Goal: Task Accomplishment & Management: Manage account settings

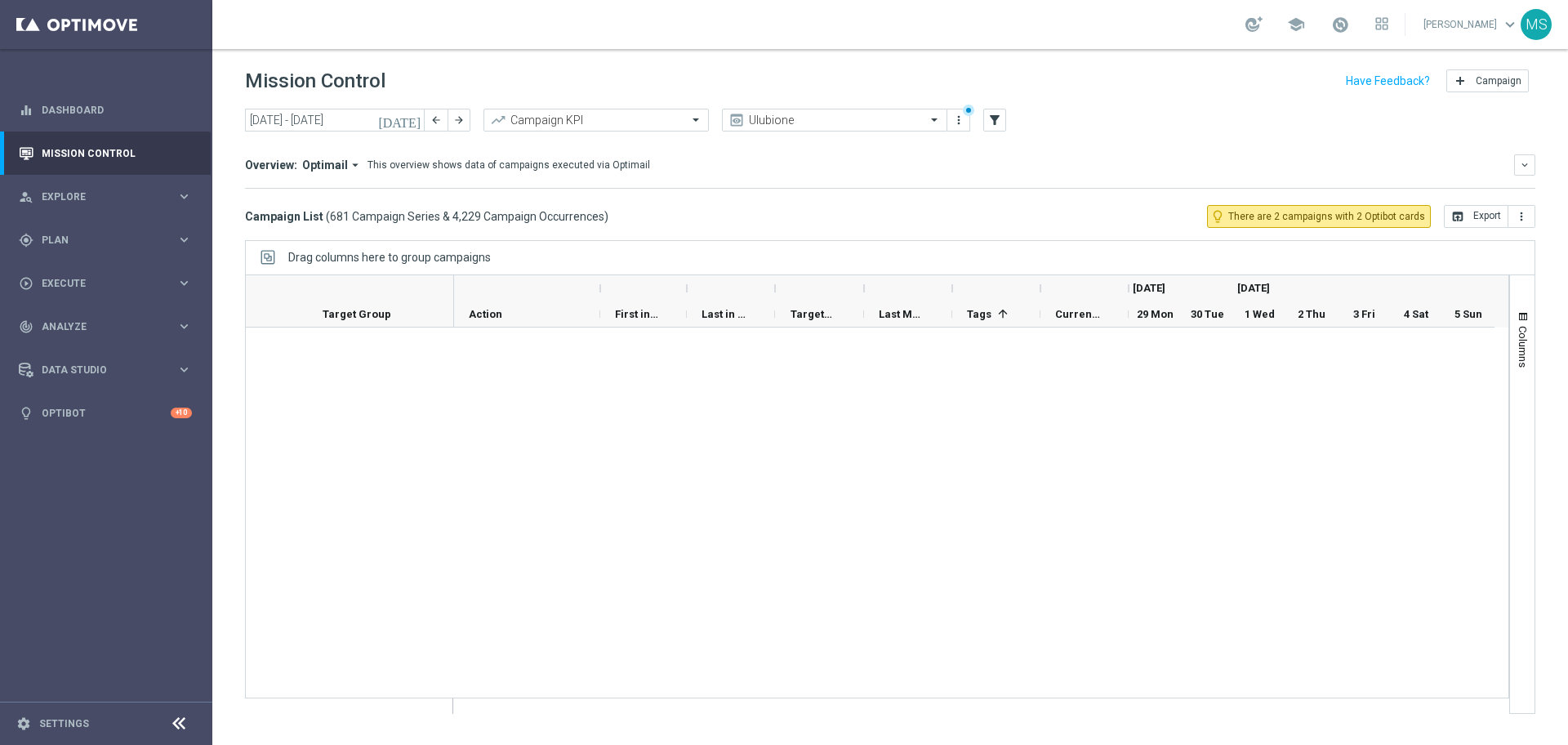
scroll to position [24797, 0]
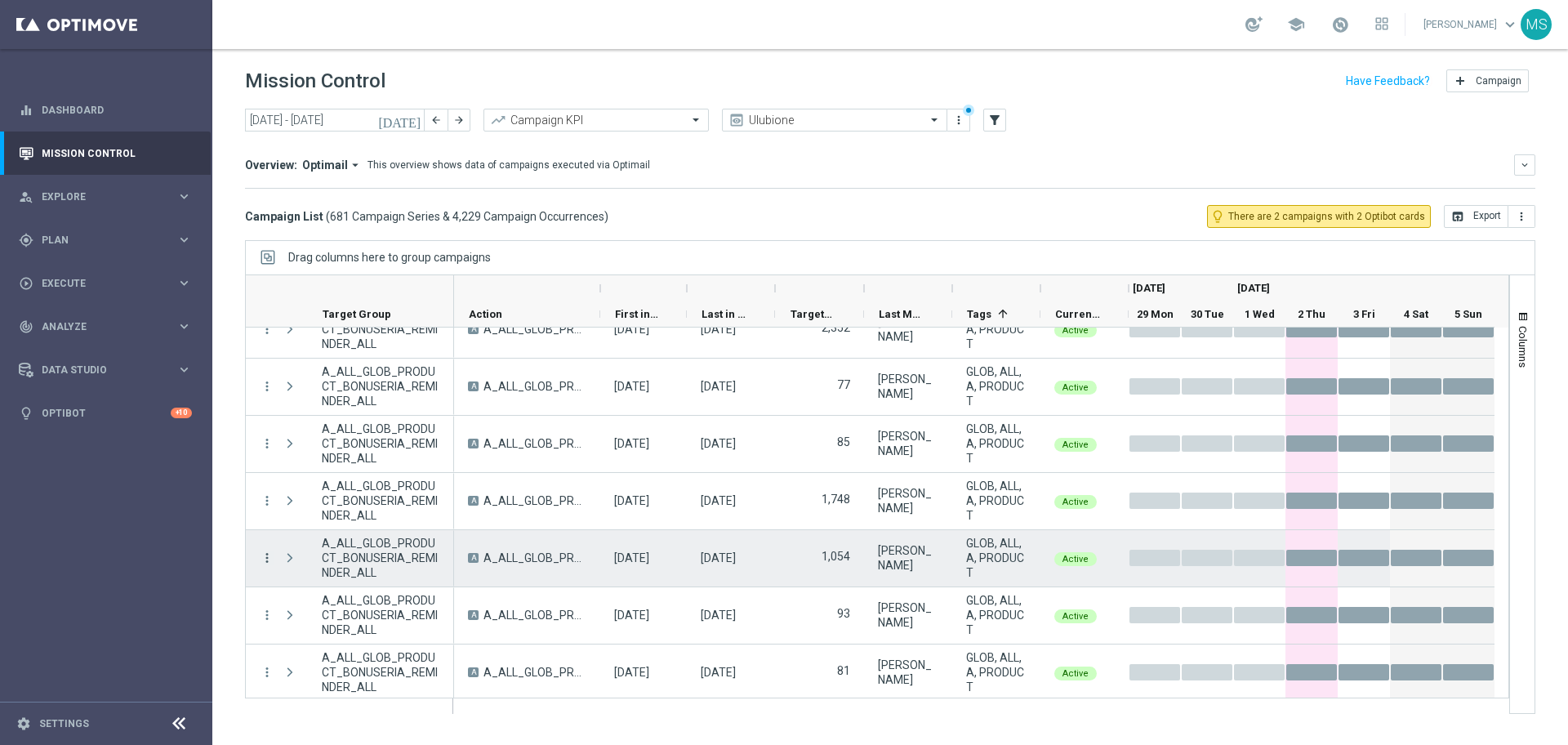
click at [263, 557] on icon "more_vert" at bounding box center [267, 558] width 15 height 15
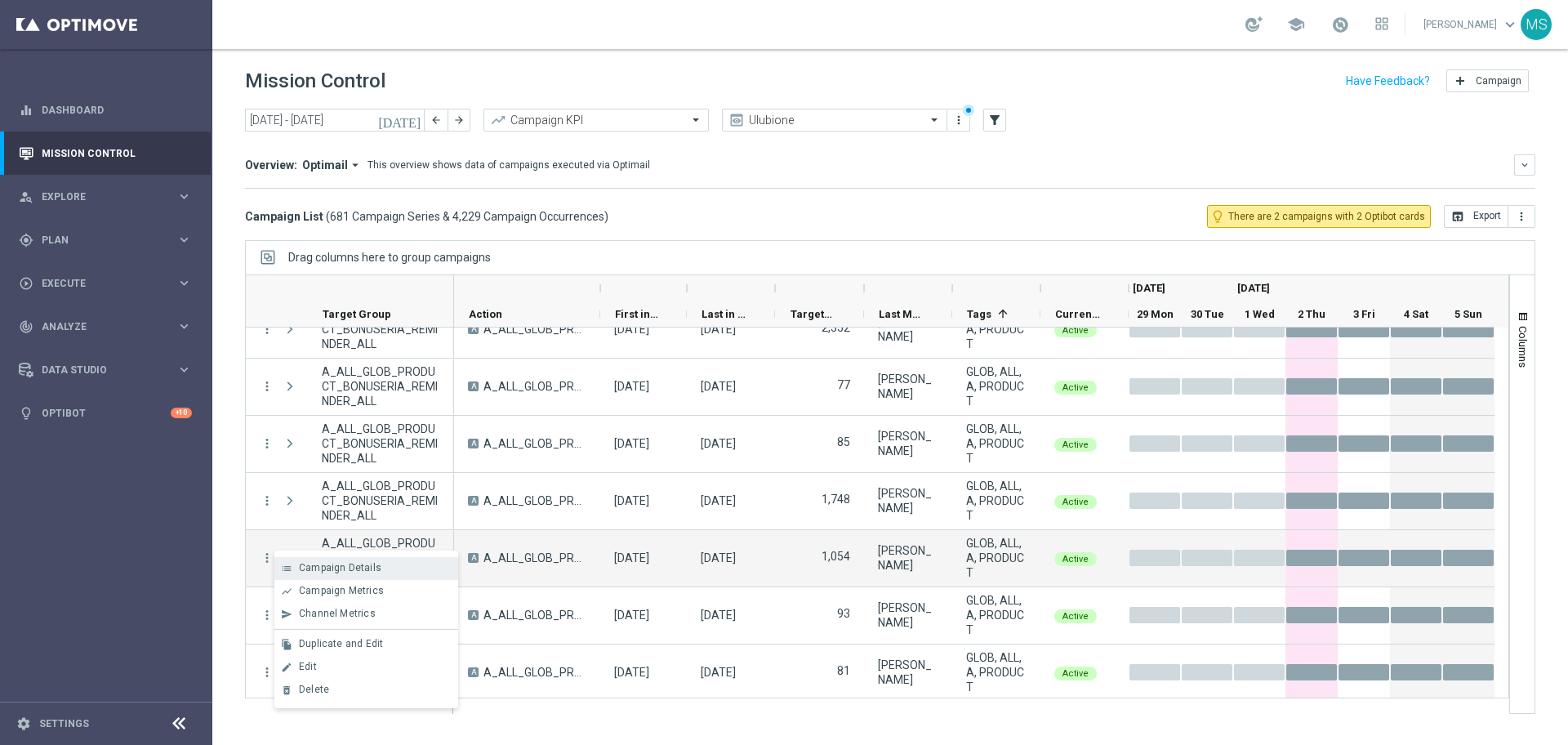
click at [299, 566] on span "Campaign Details" at bounding box center [340, 568] width 83 height 11
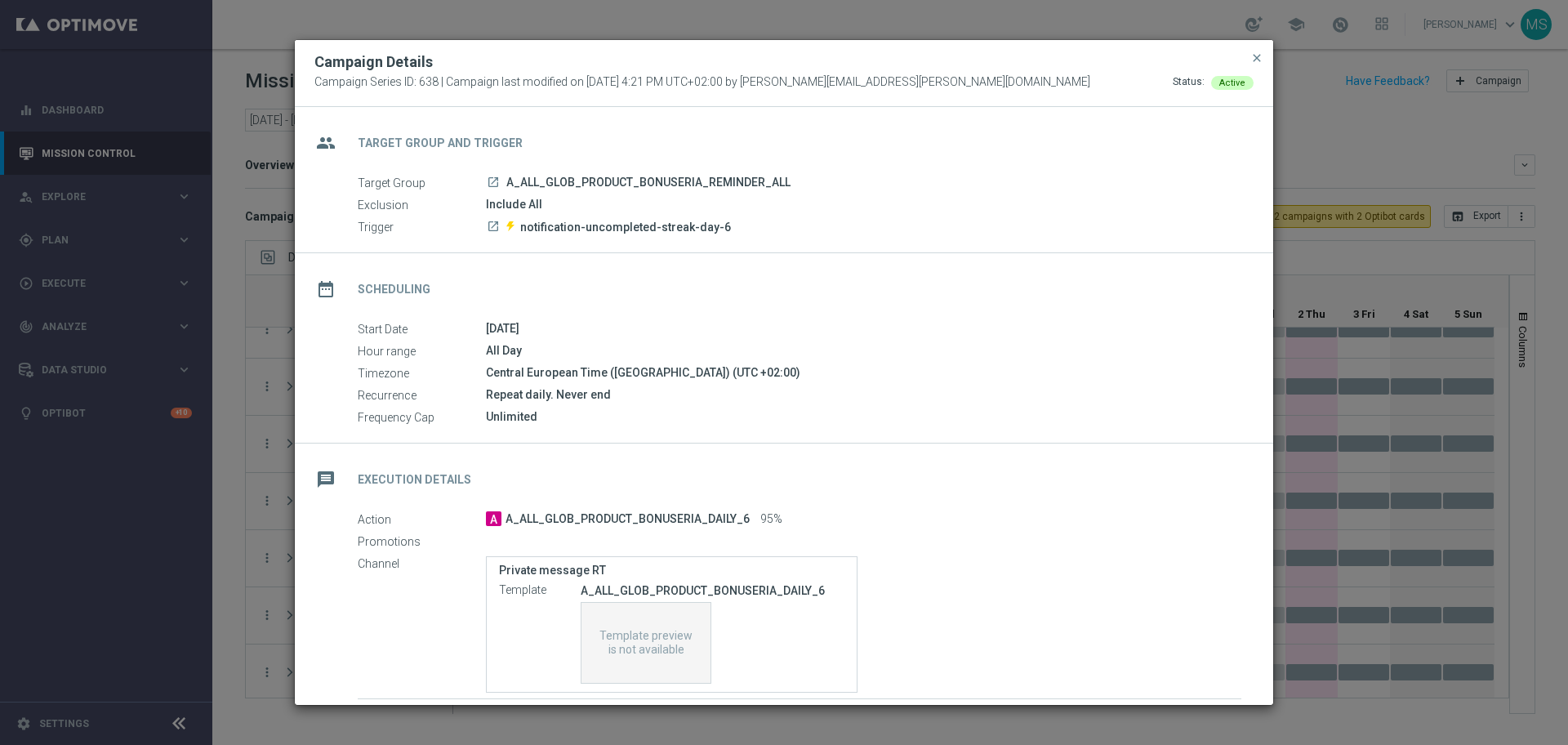
click at [493, 179] on icon "launch" at bounding box center [494, 182] width 13 height 13
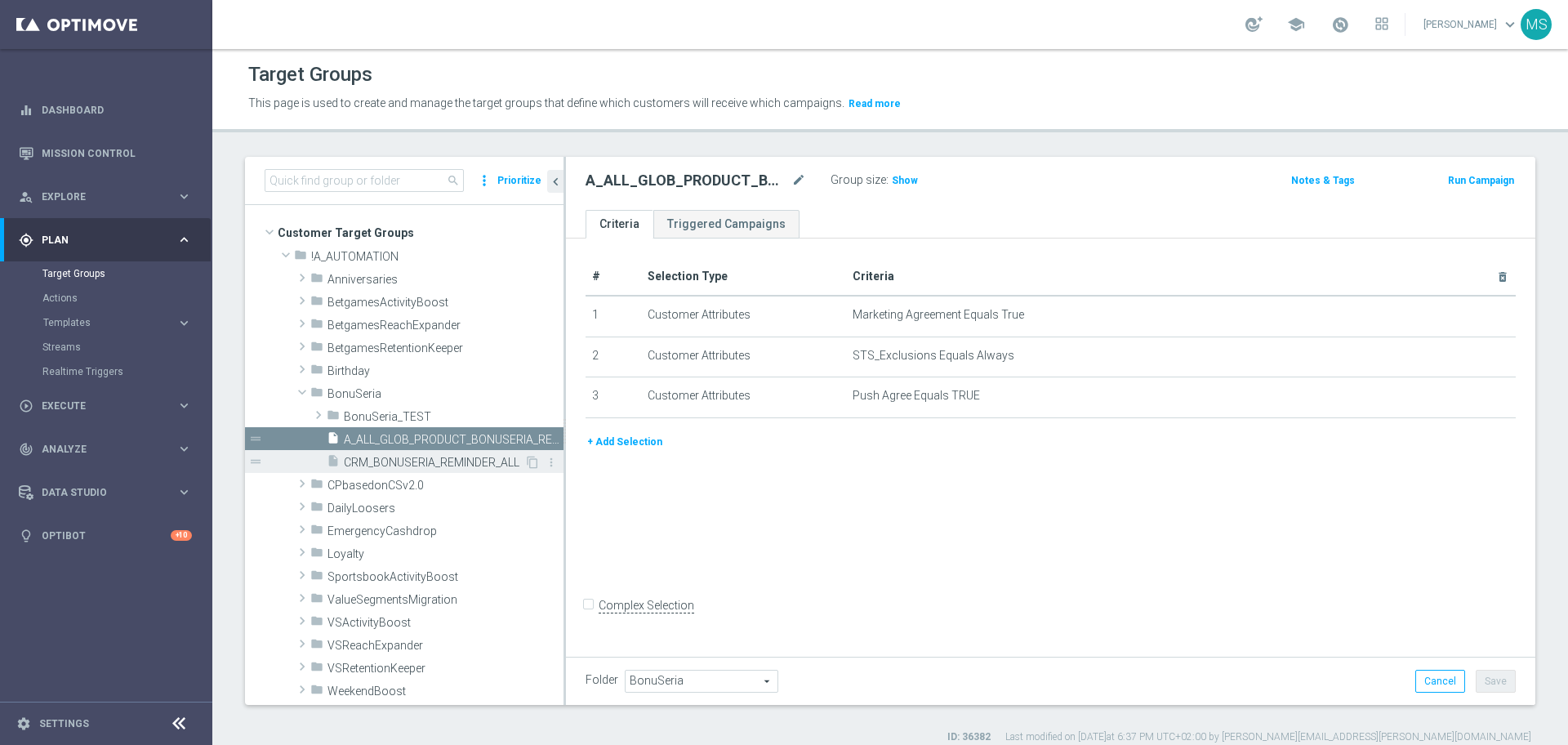
click at [418, 464] on span "CRM_BONUSERIA_REMINDER_ALL" at bounding box center [434, 463] width 180 height 14
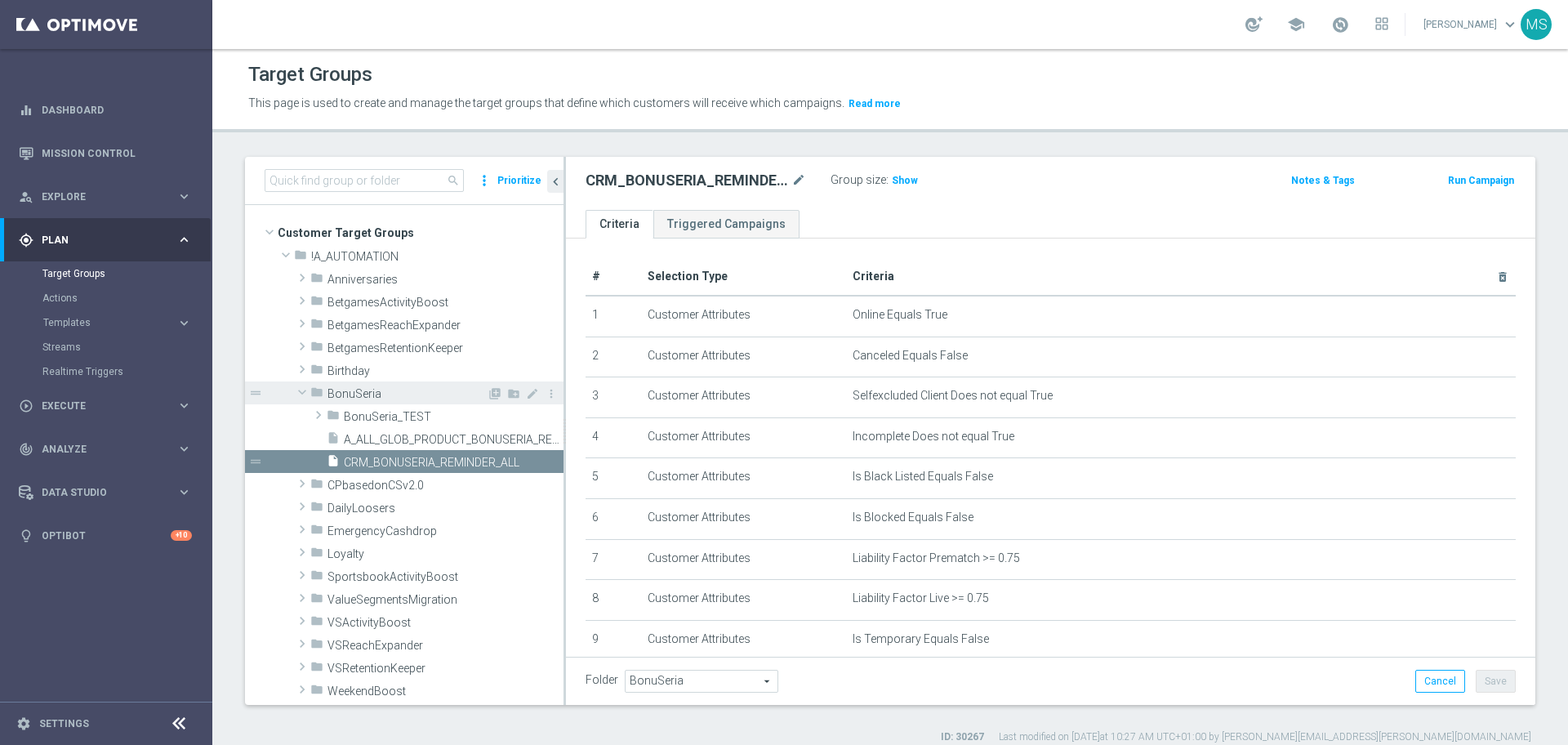
click at [378, 391] on span "BonuSeria" at bounding box center [407, 394] width 159 height 14
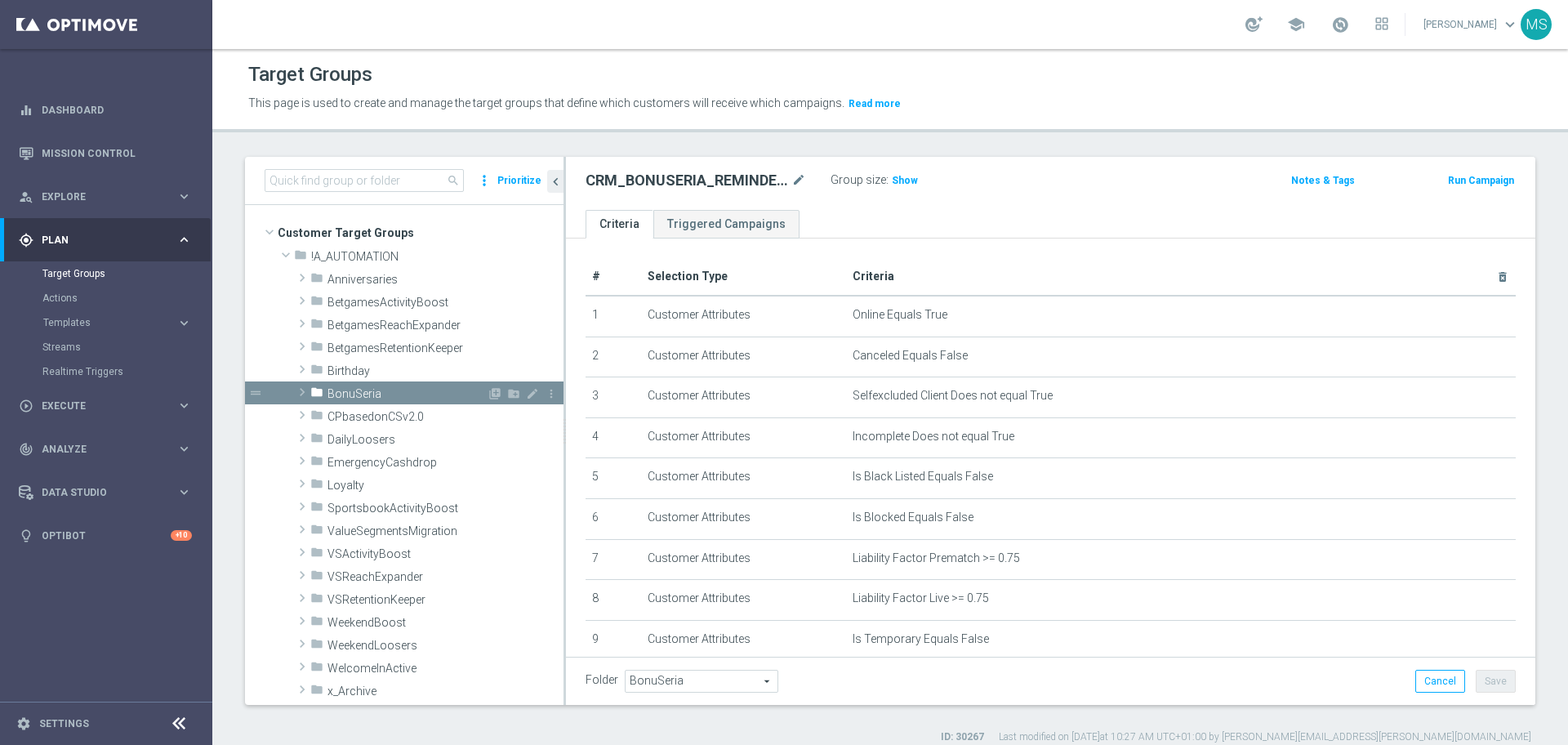
click at [378, 391] on span "BonuSeria" at bounding box center [407, 394] width 159 height 14
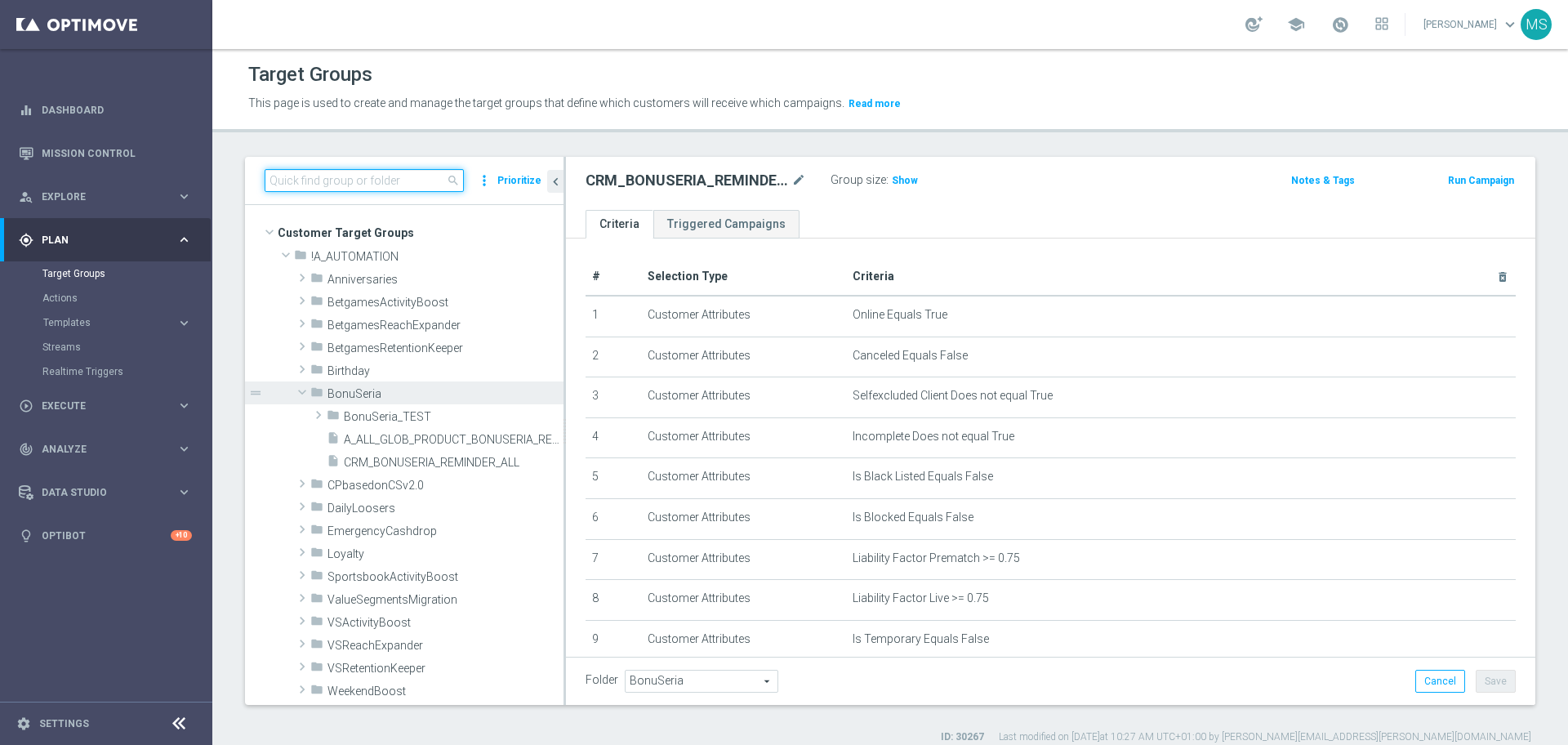
click at [358, 188] on input at bounding box center [364, 181] width 199 height 23
type input "bonuseria"
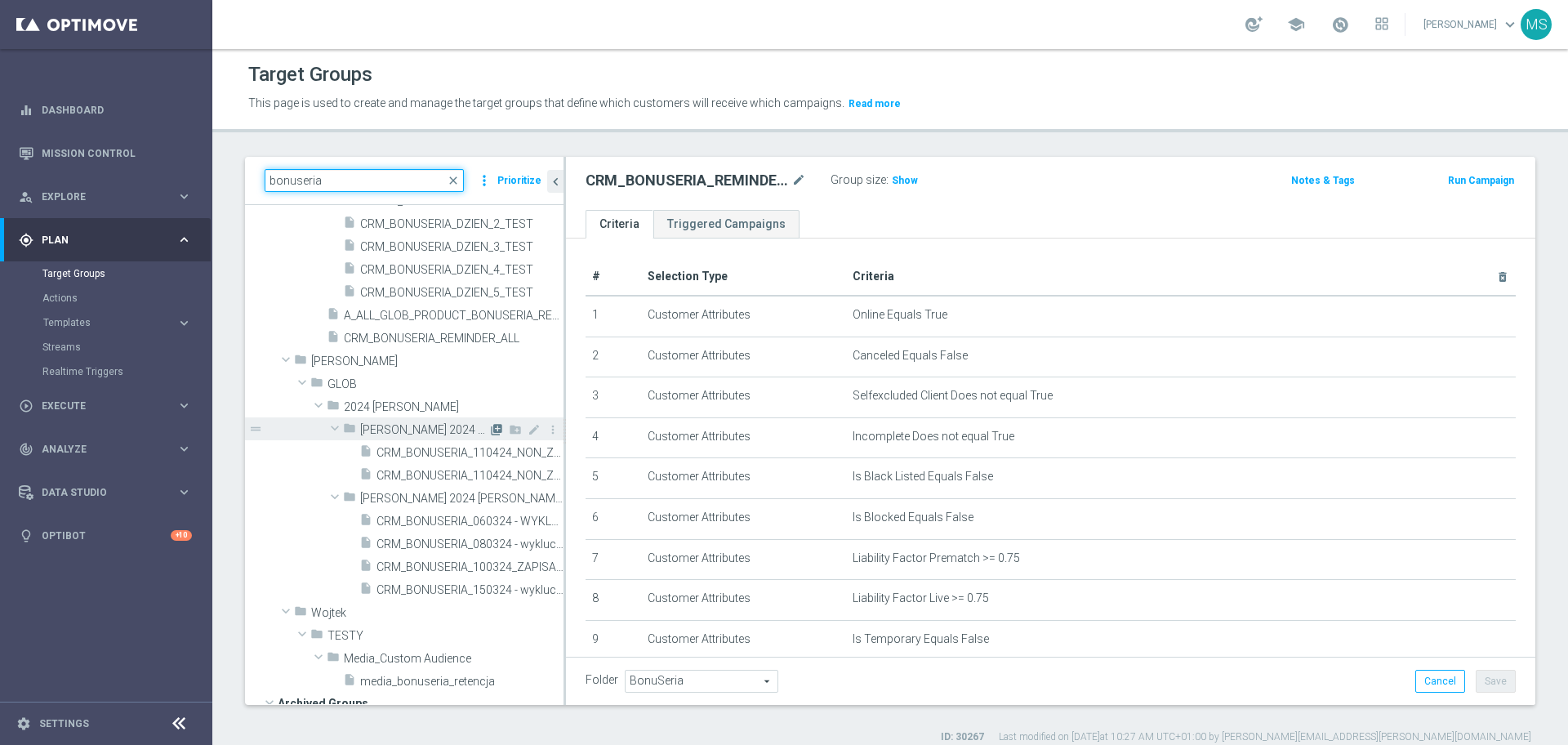
scroll to position [103, 0]
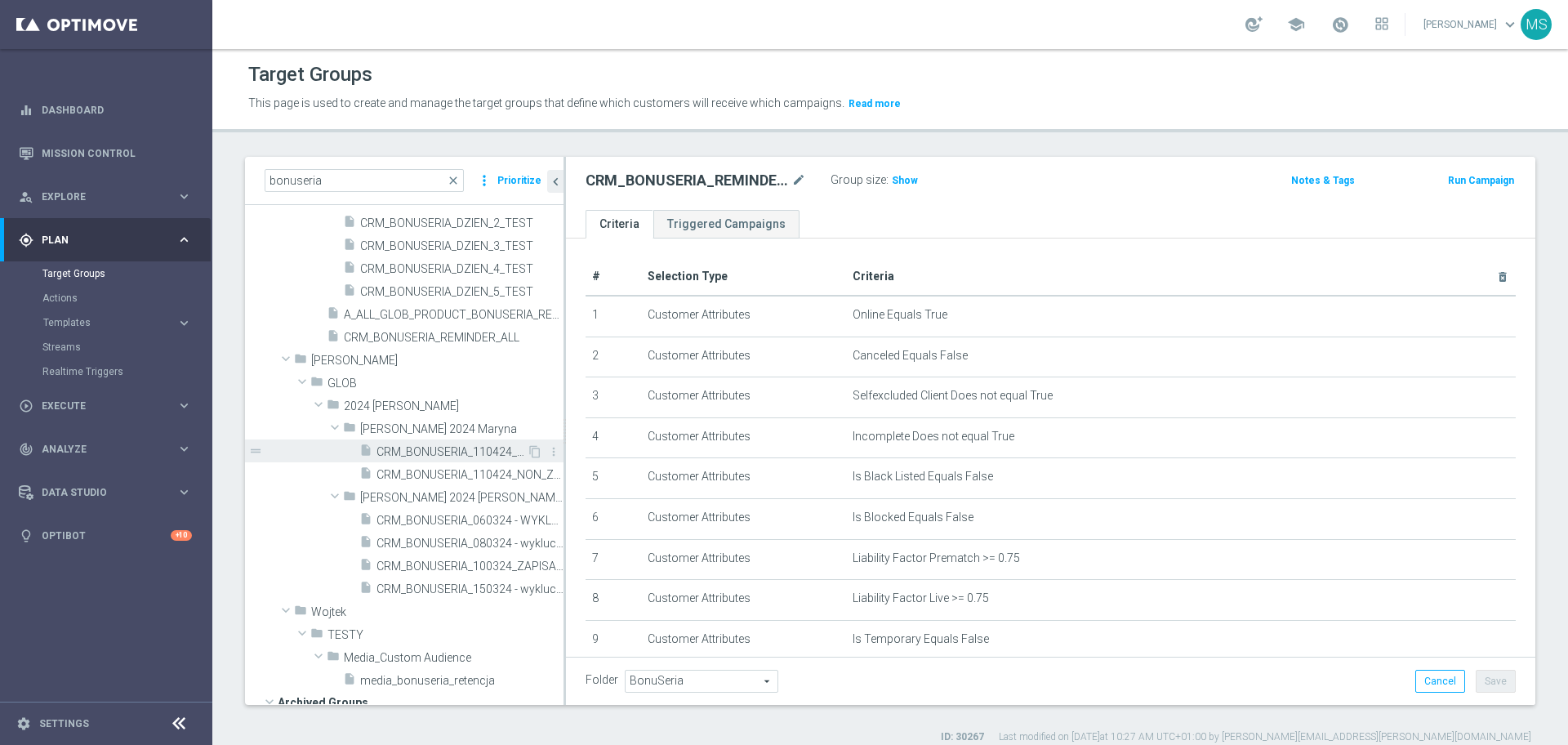
click at [456, 450] on span "CRM_BONUSERIA_110424_NON_ZAPIS" at bounding box center [451, 452] width 150 height 14
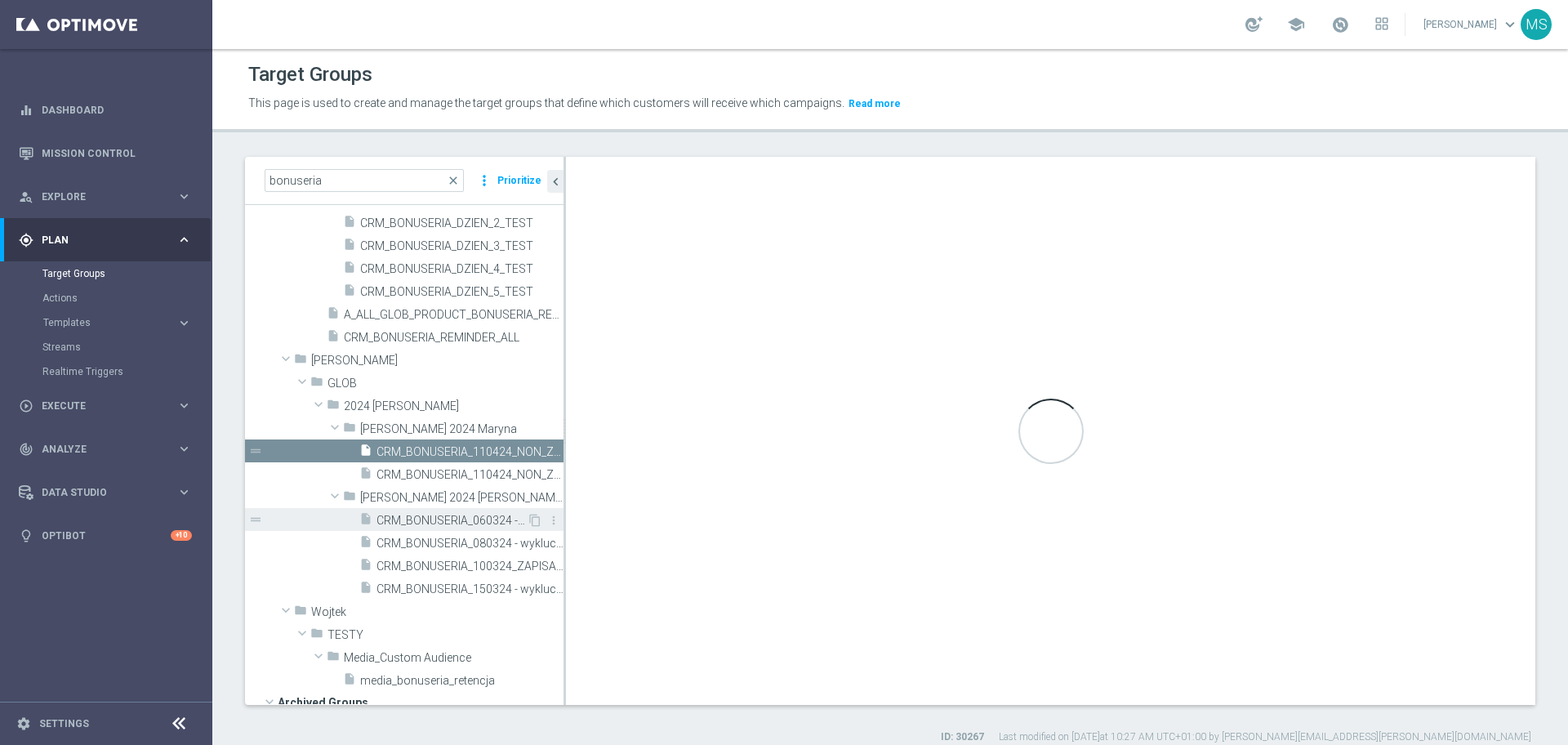
type input "kwiecień 2024 Maryna"
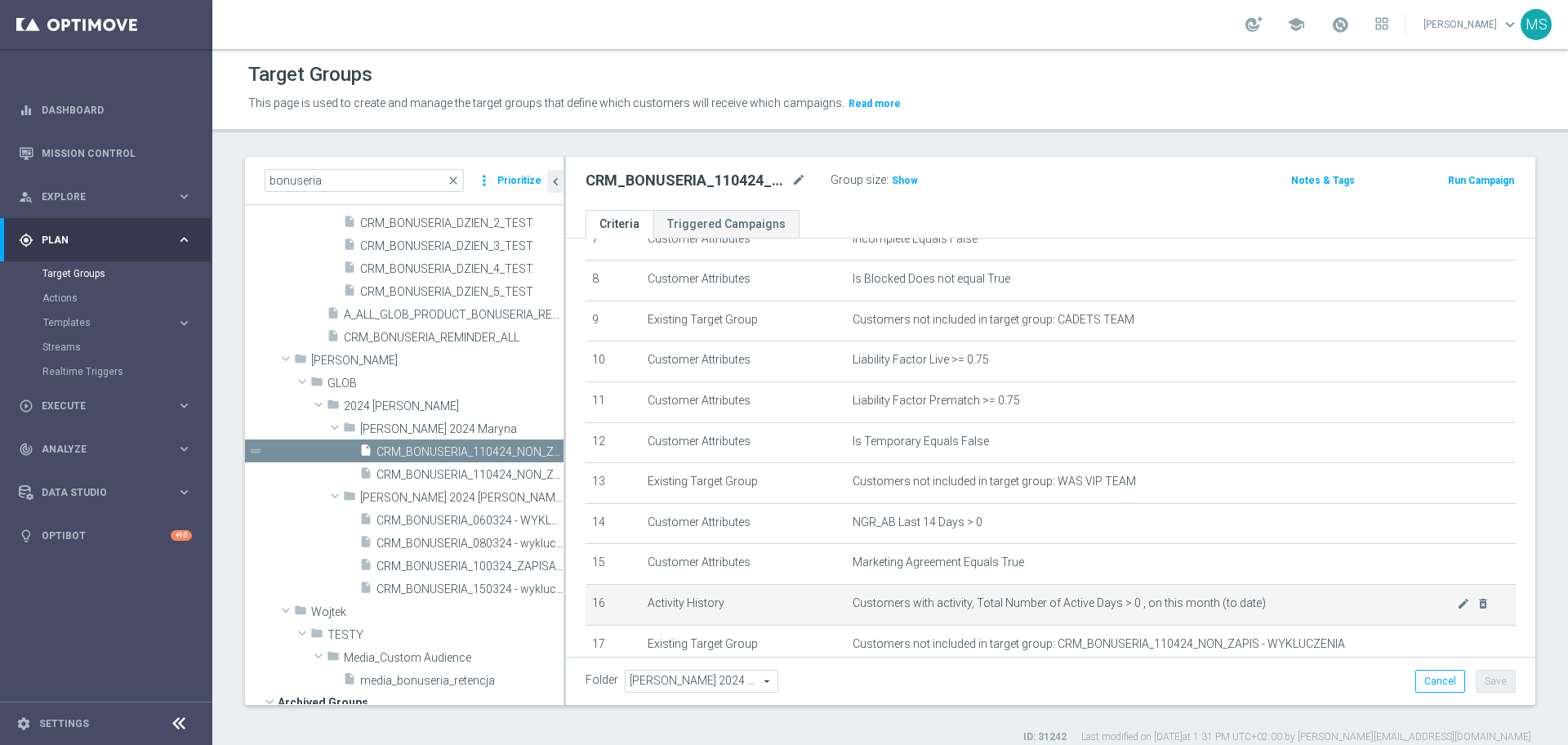
scroll to position [434, 0]
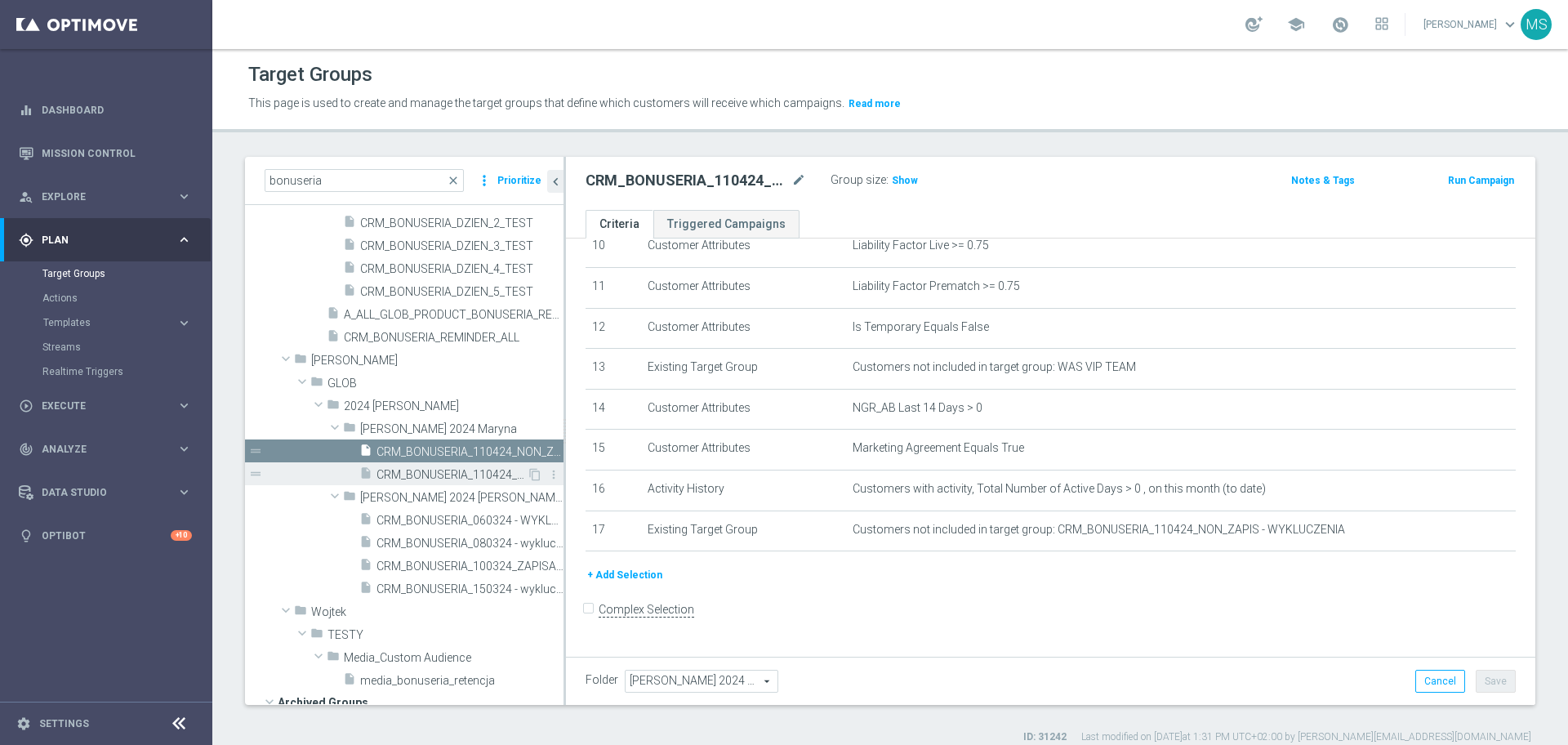
click at [462, 474] on span "CRM_BONUSERIA_110424_NON_ZAPIS - WYKLUCZENIA" at bounding box center [451, 475] width 150 height 14
